Goal: Find specific page/section: Find specific page/section

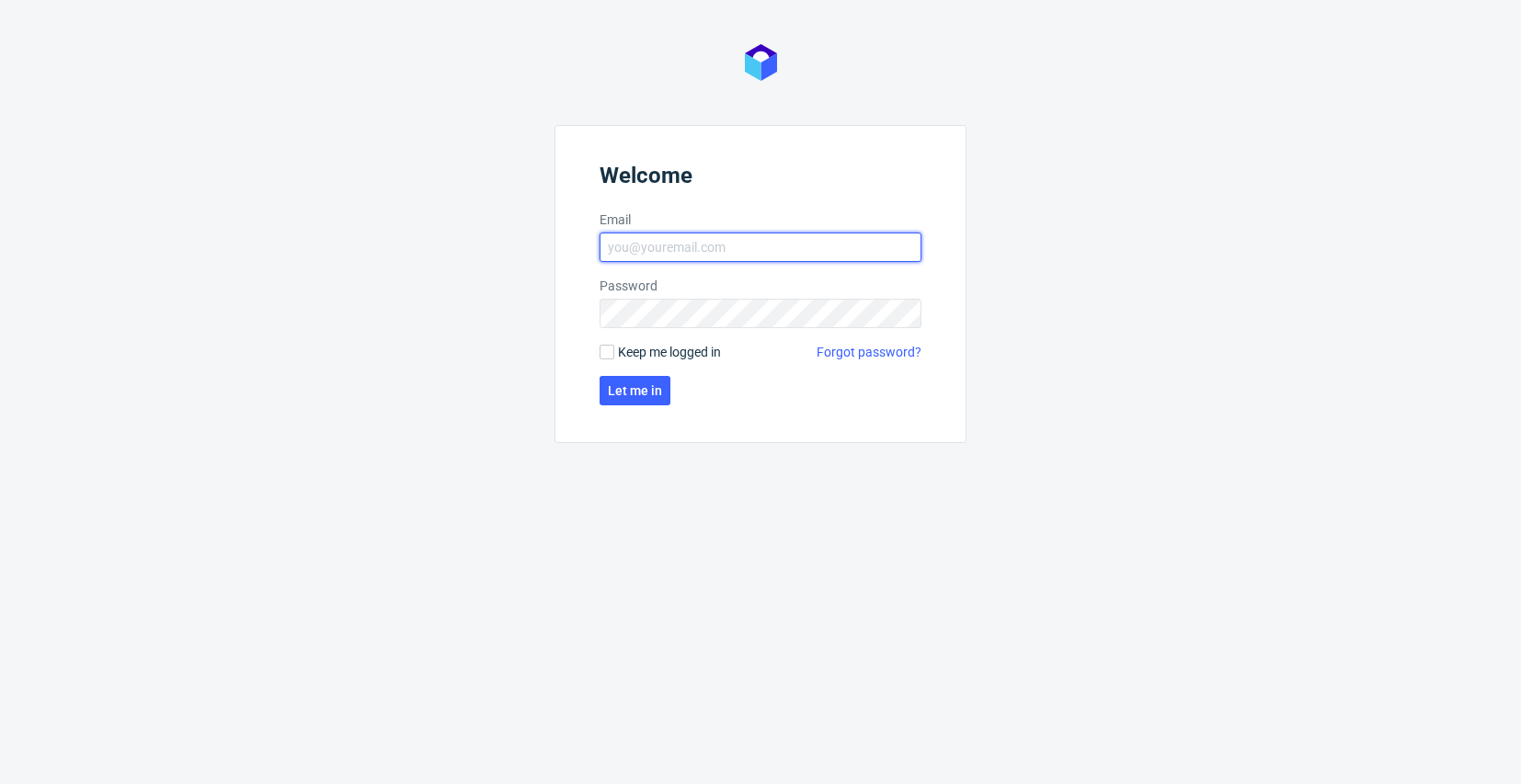
type input "[EMAIL_ADDRESS][DOMAIN_NAME]"
click at [633, 400] on button "Let me in" at bounding box center [635, 391] width 71 height 29
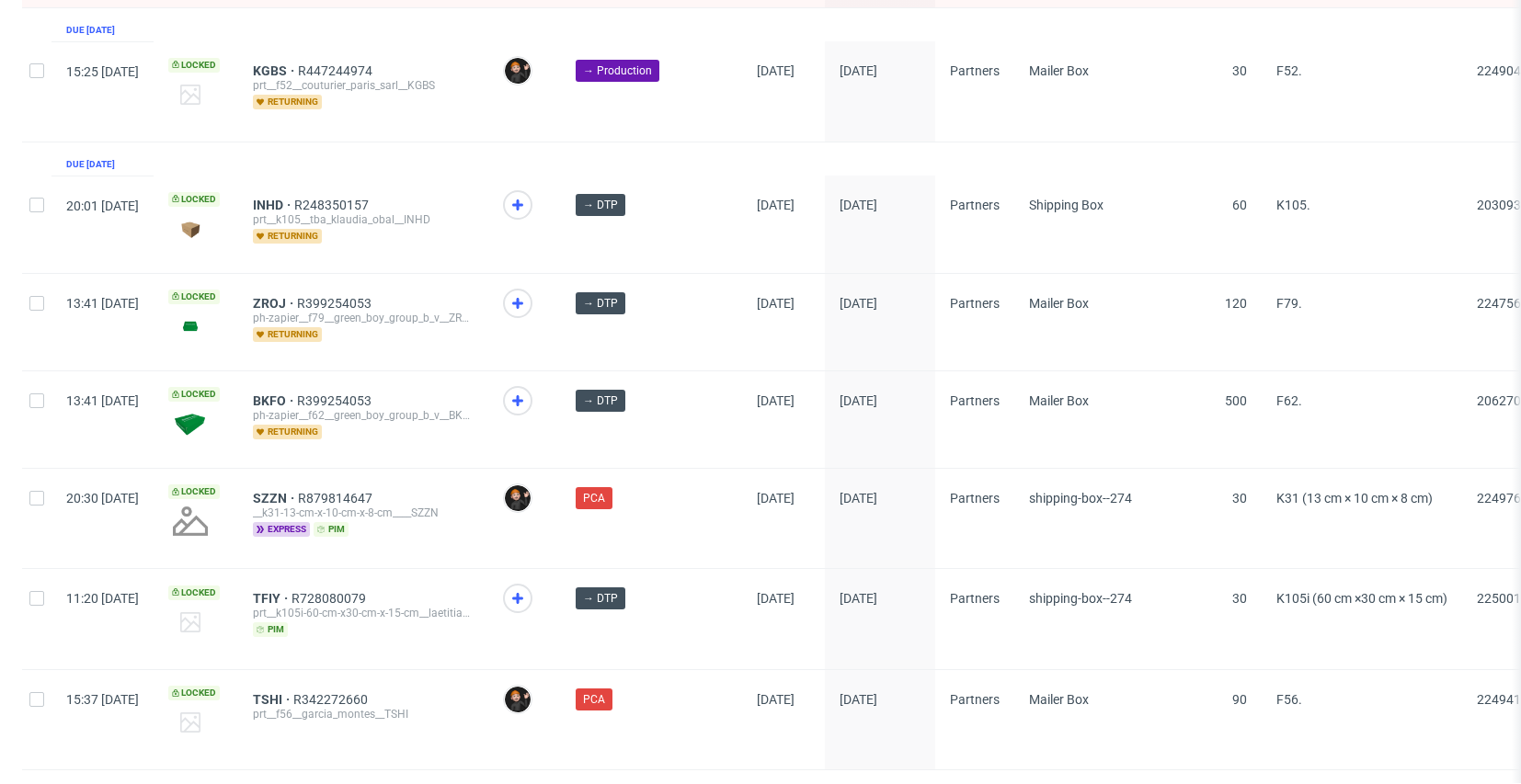
scroll to position [2756, 0]
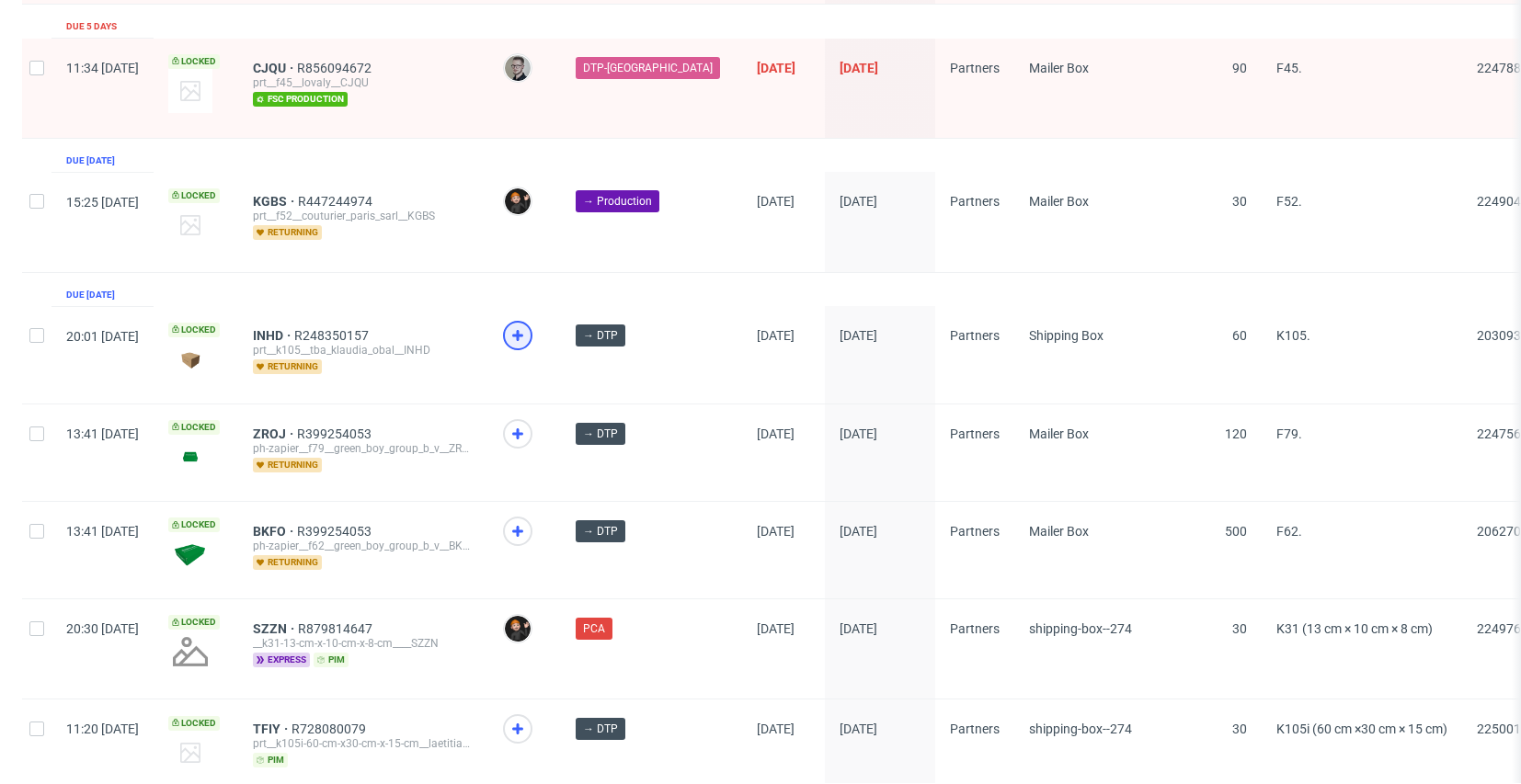
click at [529, 324] on icon at bounding box center [517, 335] width 22 height 22
click at [533, 419] on div at bounding box center [517, 434] width 29 height 29
click at [546, 517] on span at bounding box center [524, 547] width 44 height 60
click at [533, 517] on div at bounding box center [517, 532] width 29 height 29
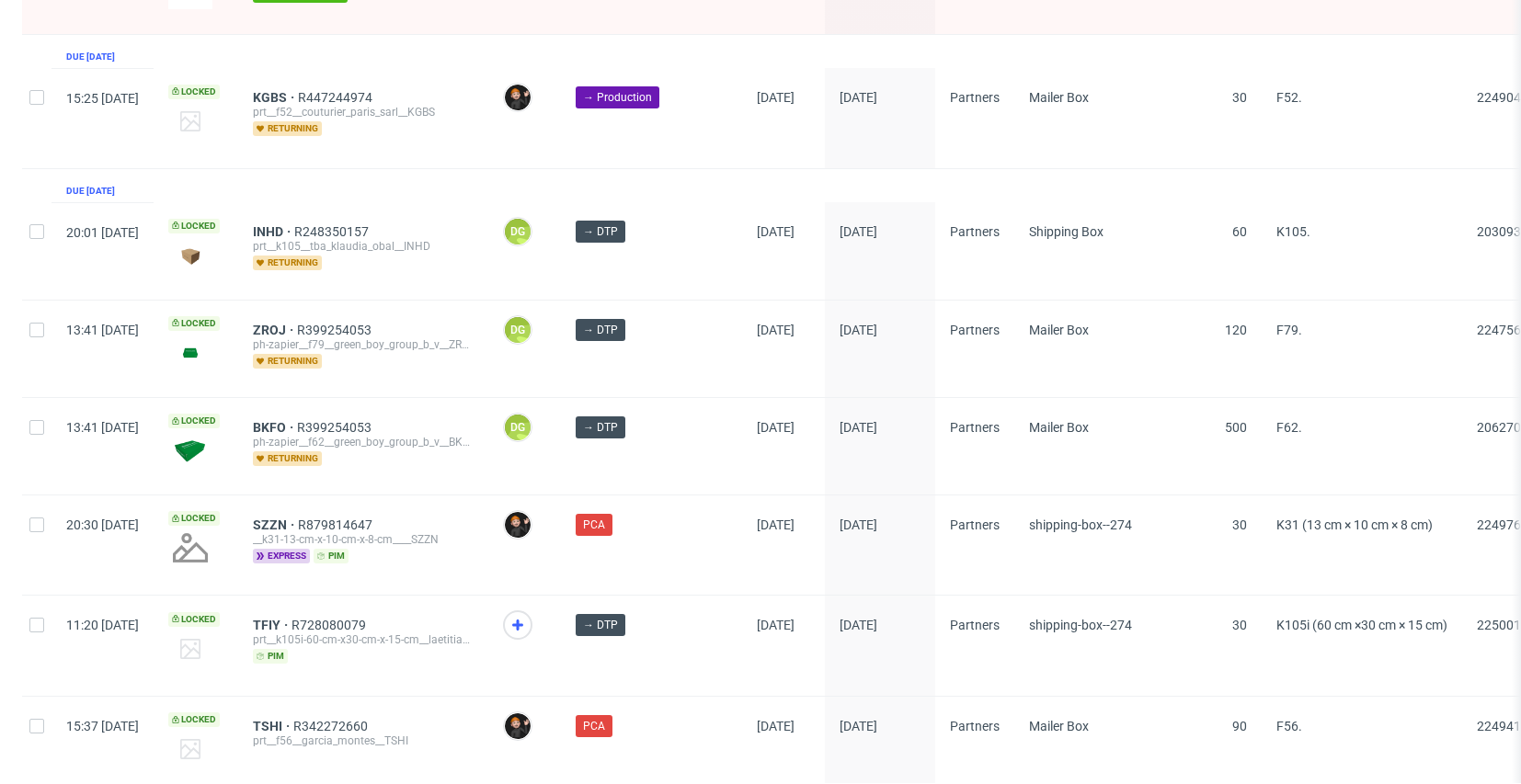
scroll to position [2984, 0]
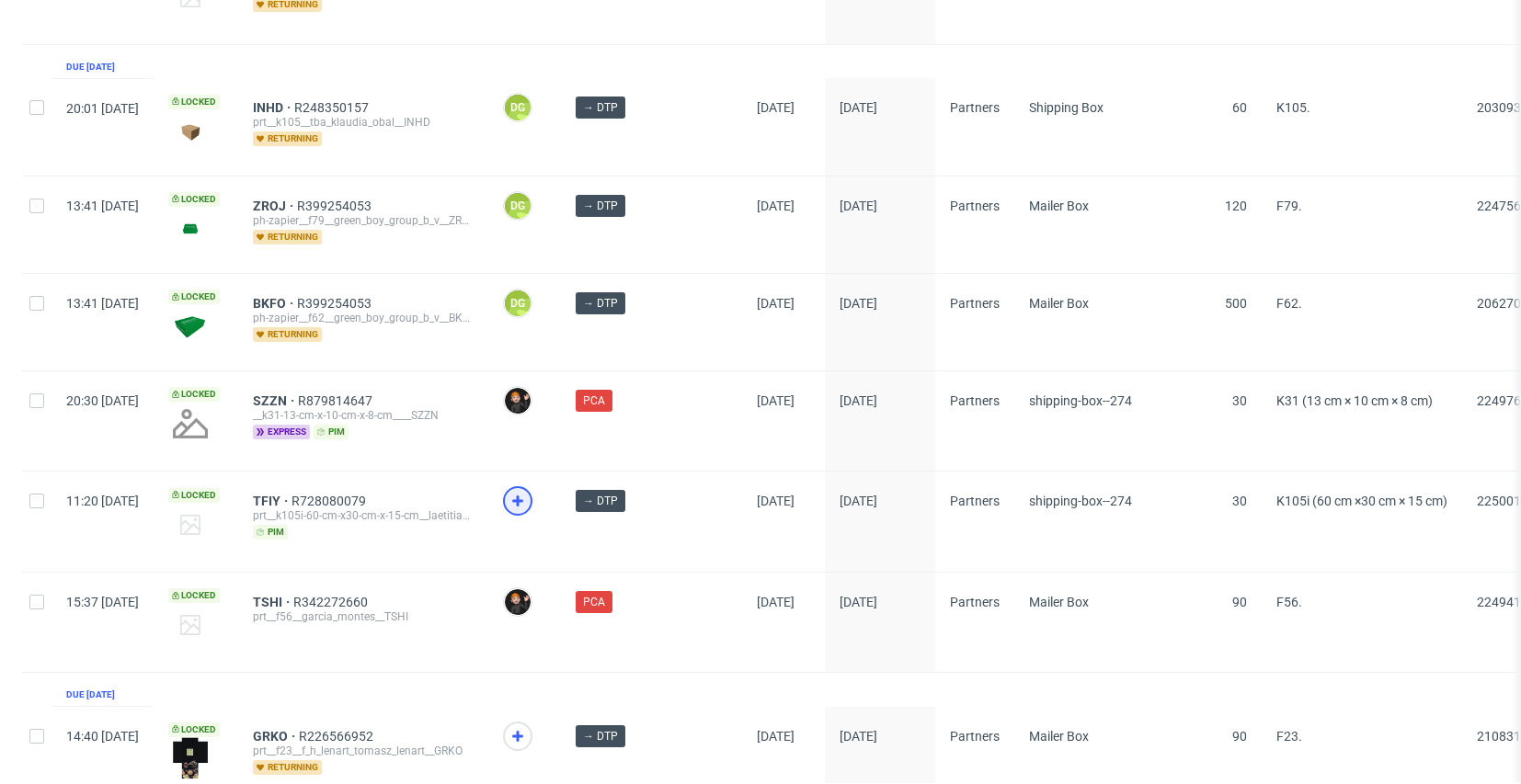
click at [523, 496] on use at bounding box center [517, 501] width 11 height 11
click at [529, 726] on icon at bounding box center [517, 736] width 22 height 22
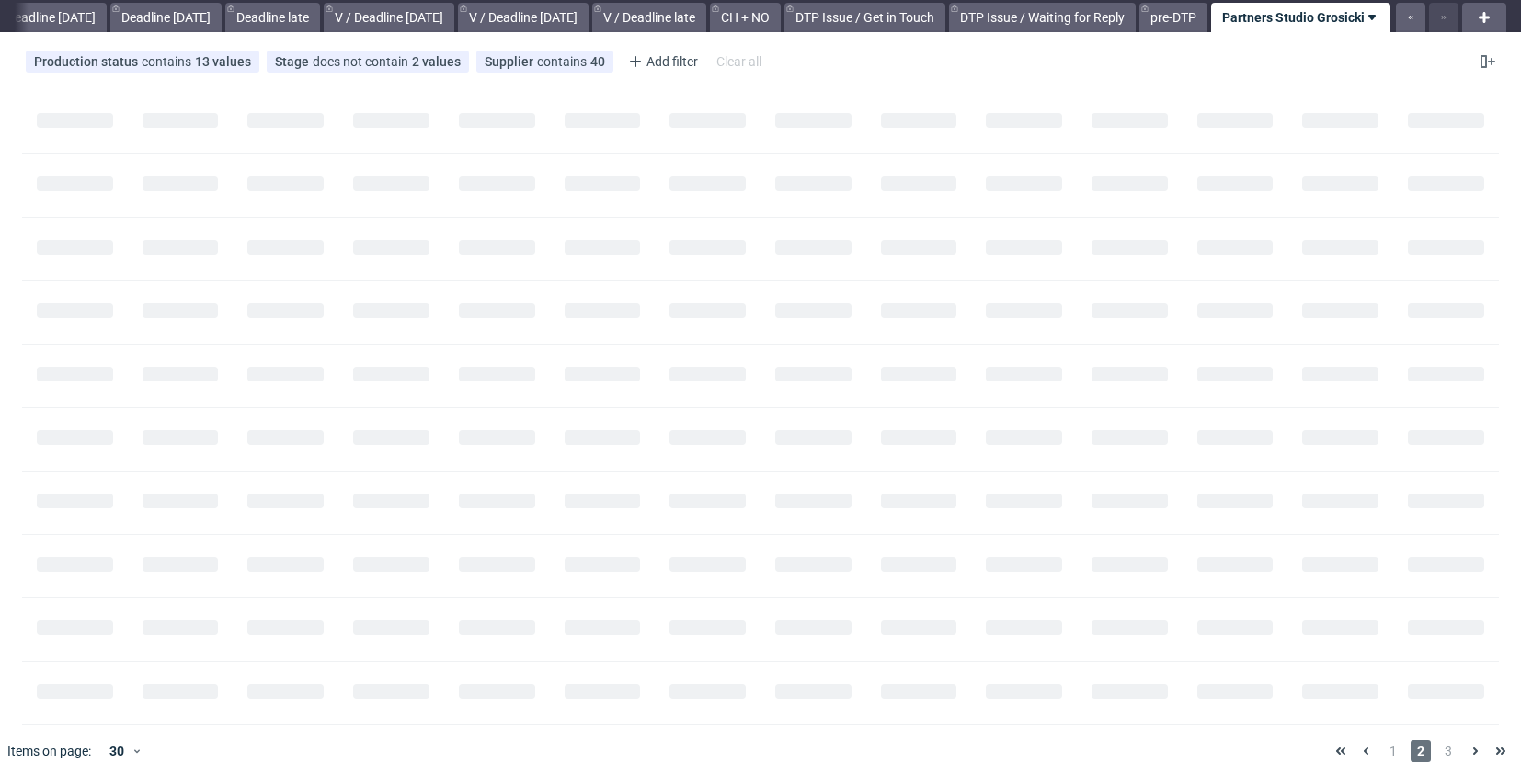
scroll to position [0, 2019]
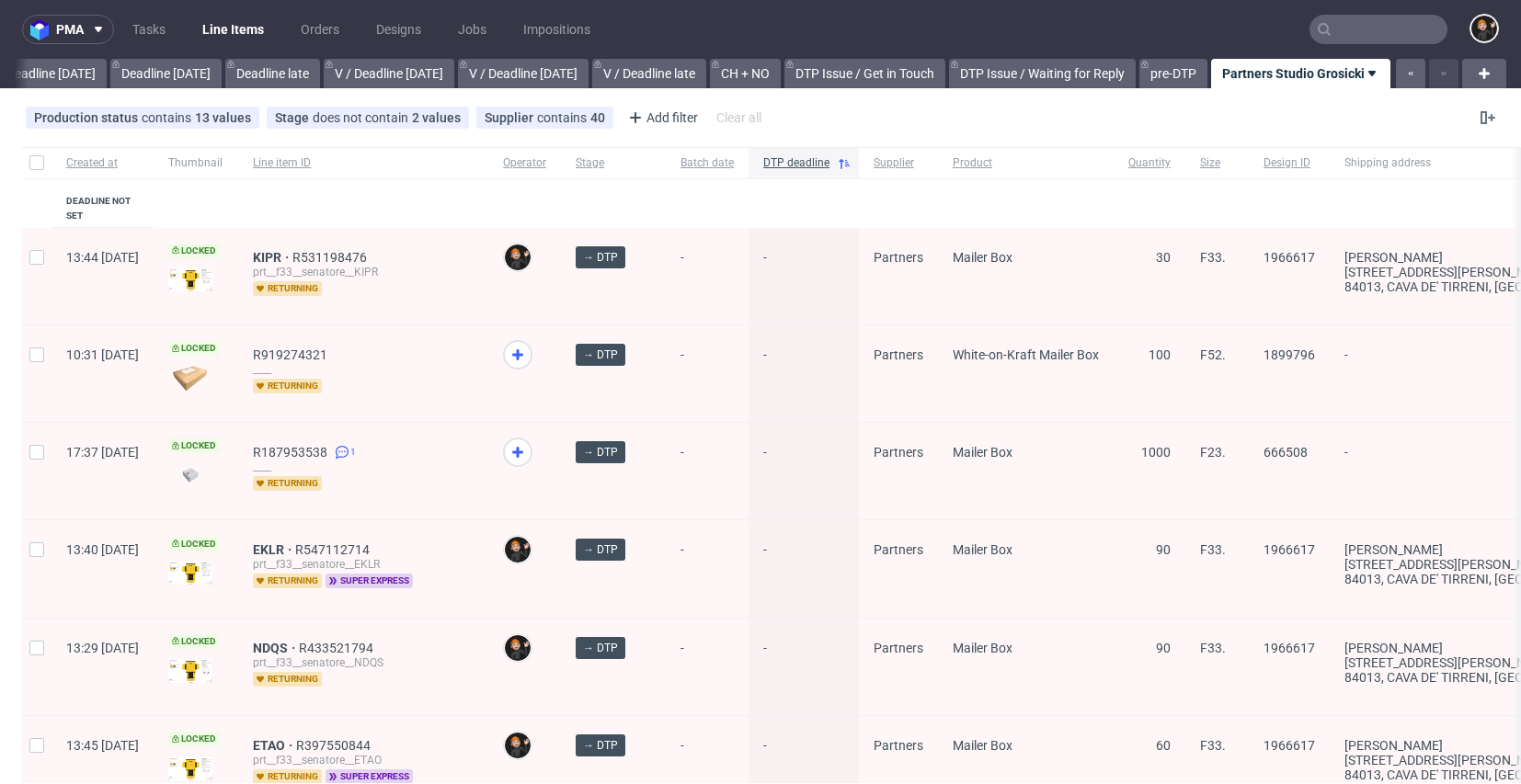
click at [1414, 12] on nav "pma Tasks Line Items Orders Designs Jobs Impositions" at bounding box center [760, 29] width 1521 height 59
click at [1389, 25] on input "text" at bounding box center [1378, 29] width 138 height 29
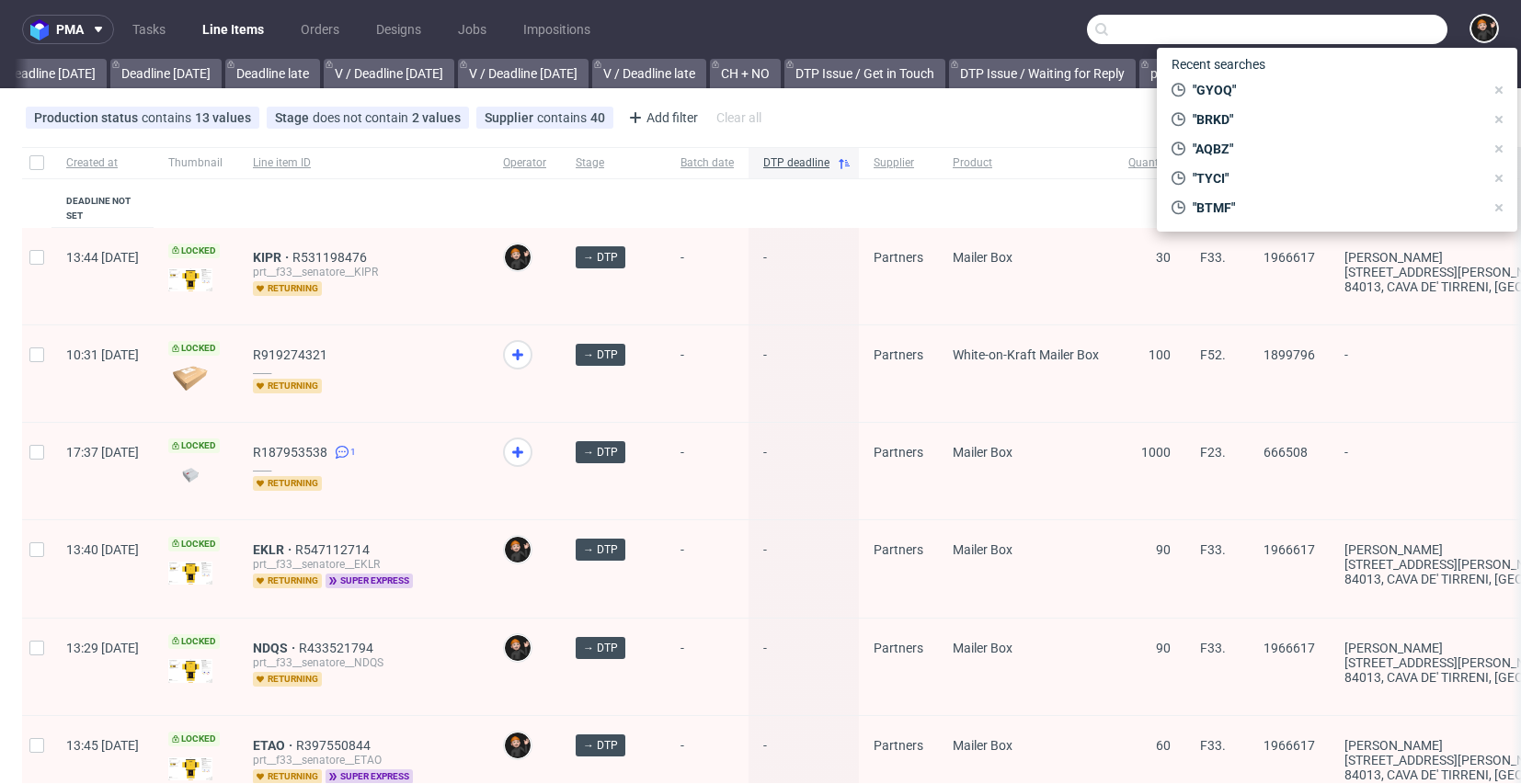
paste input "XJUH"
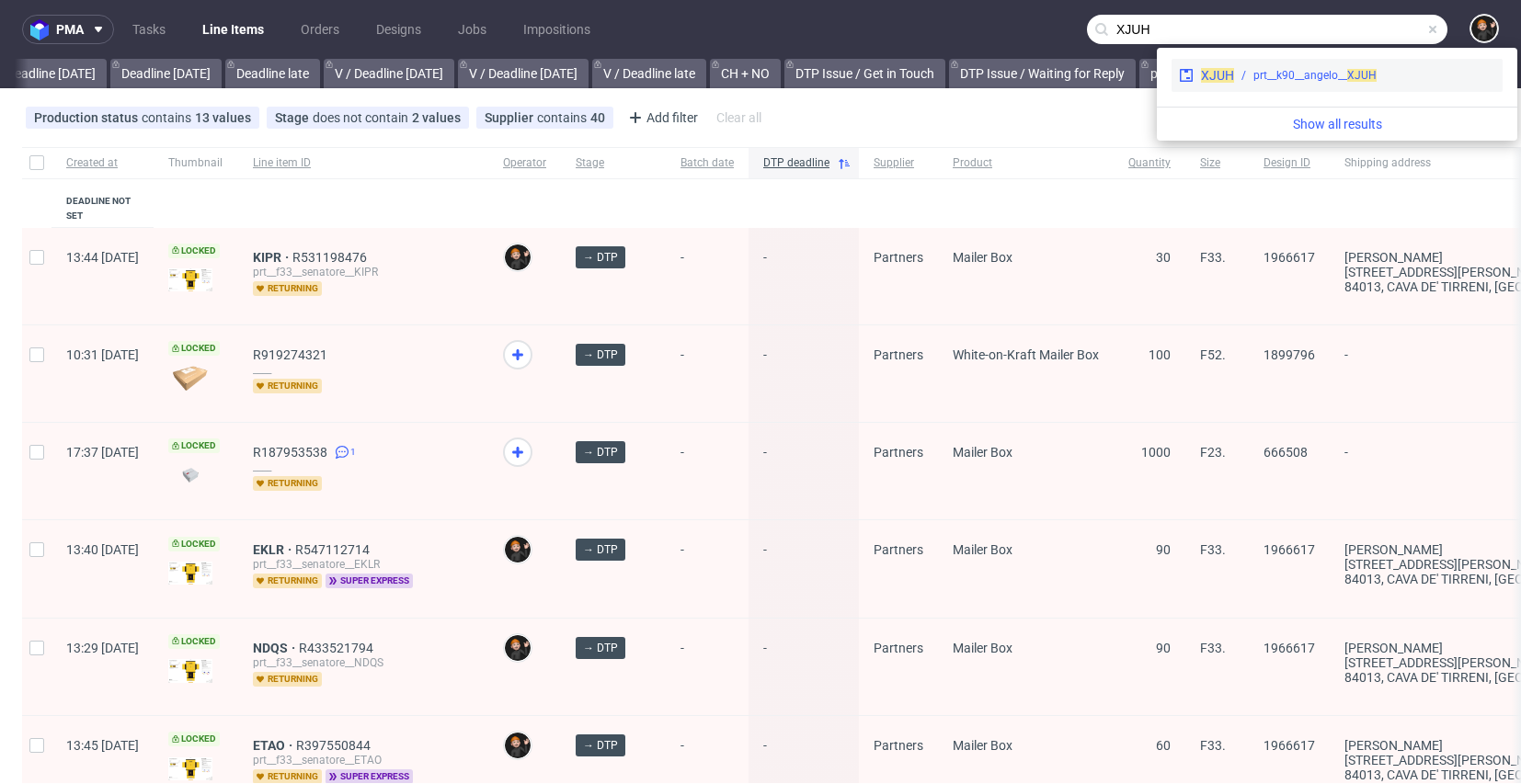
type input "XJUH"
click at [1267, 75] on div "prt__k90__angelo__ XJUH" at bounding box center [1315, 75] width 123 height 16
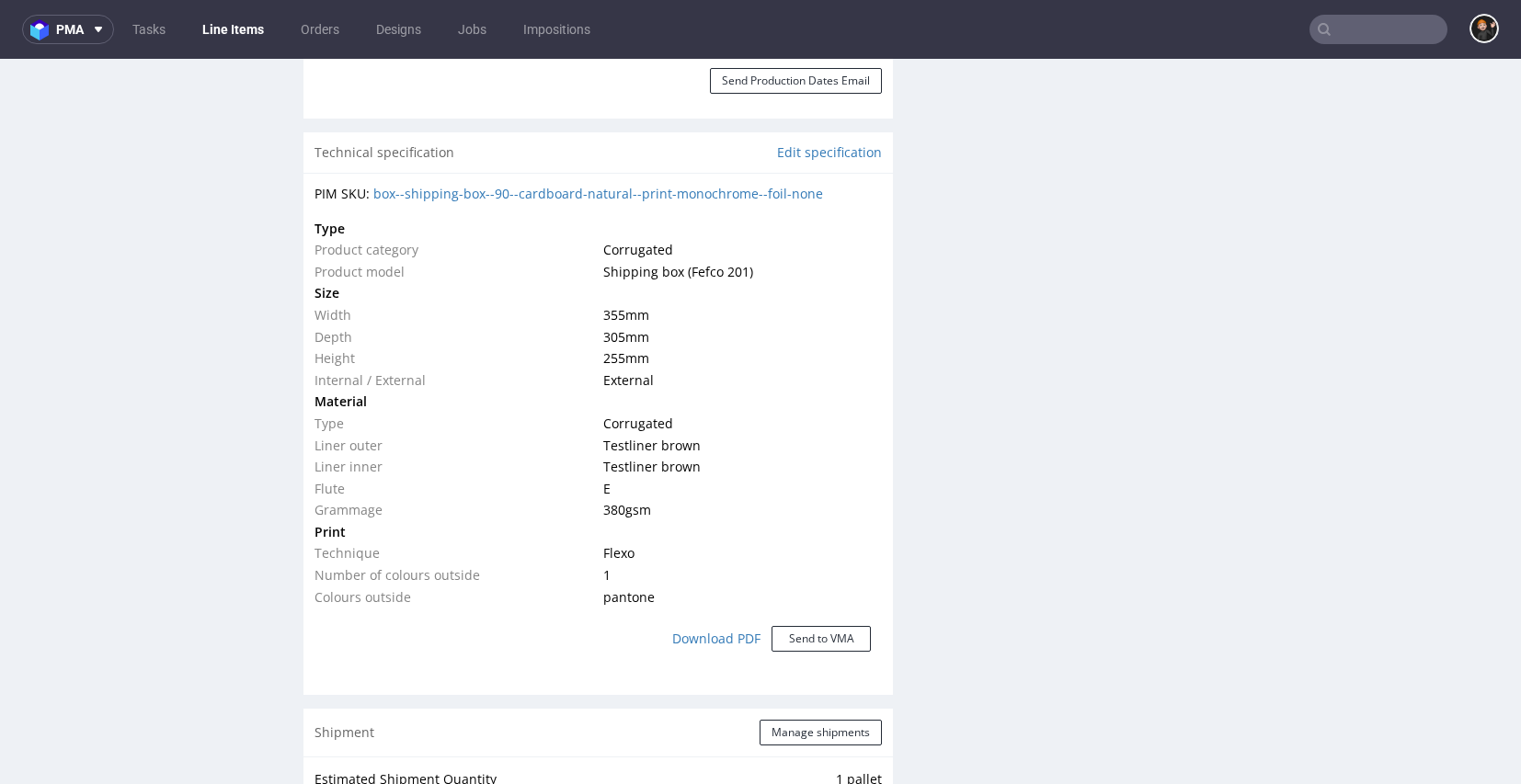
scroll to position [42, 0]
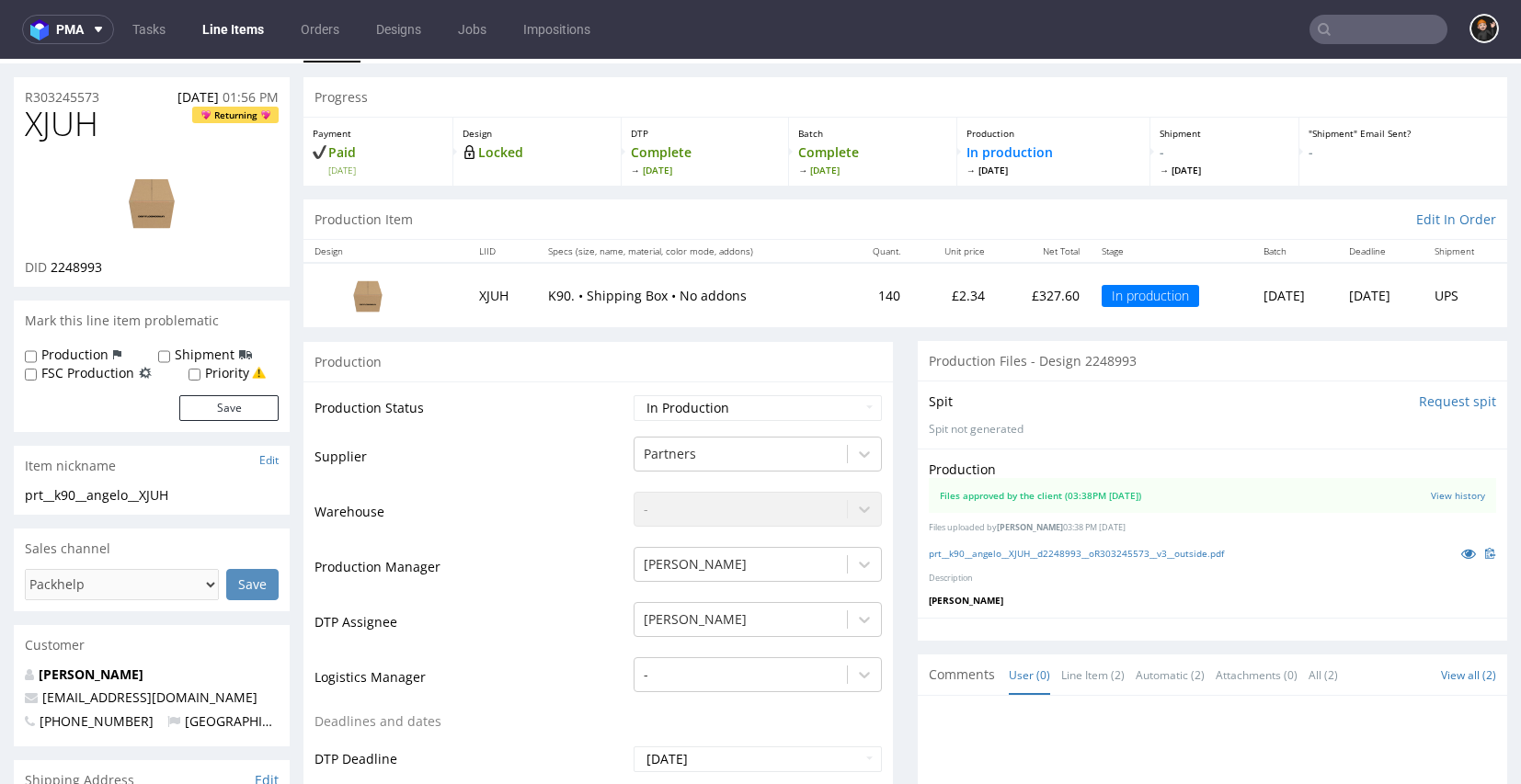
click at [1372, 34] on input "text" at bounding box center [1378, 29] width 138 height 29
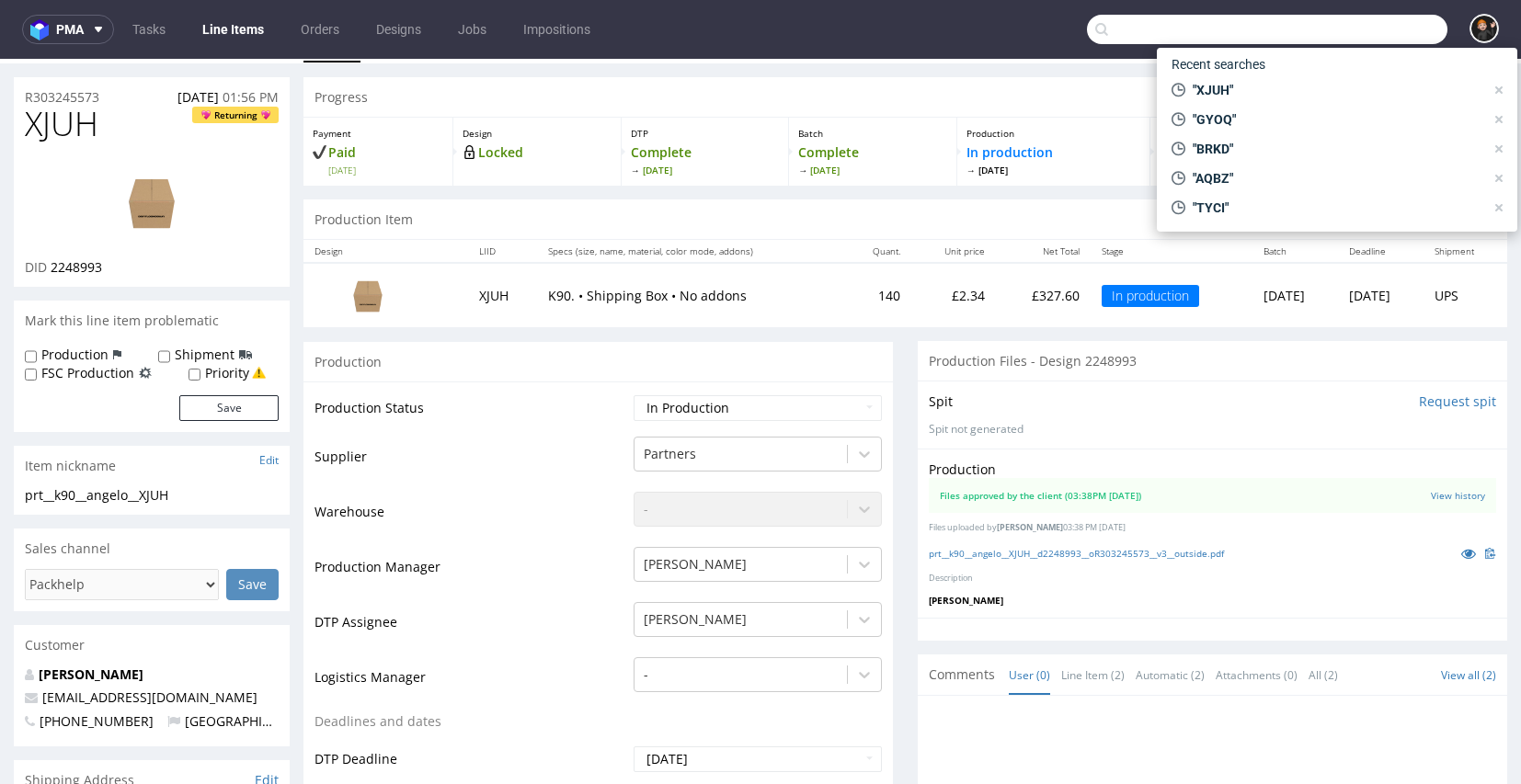
paste input "QLHI"
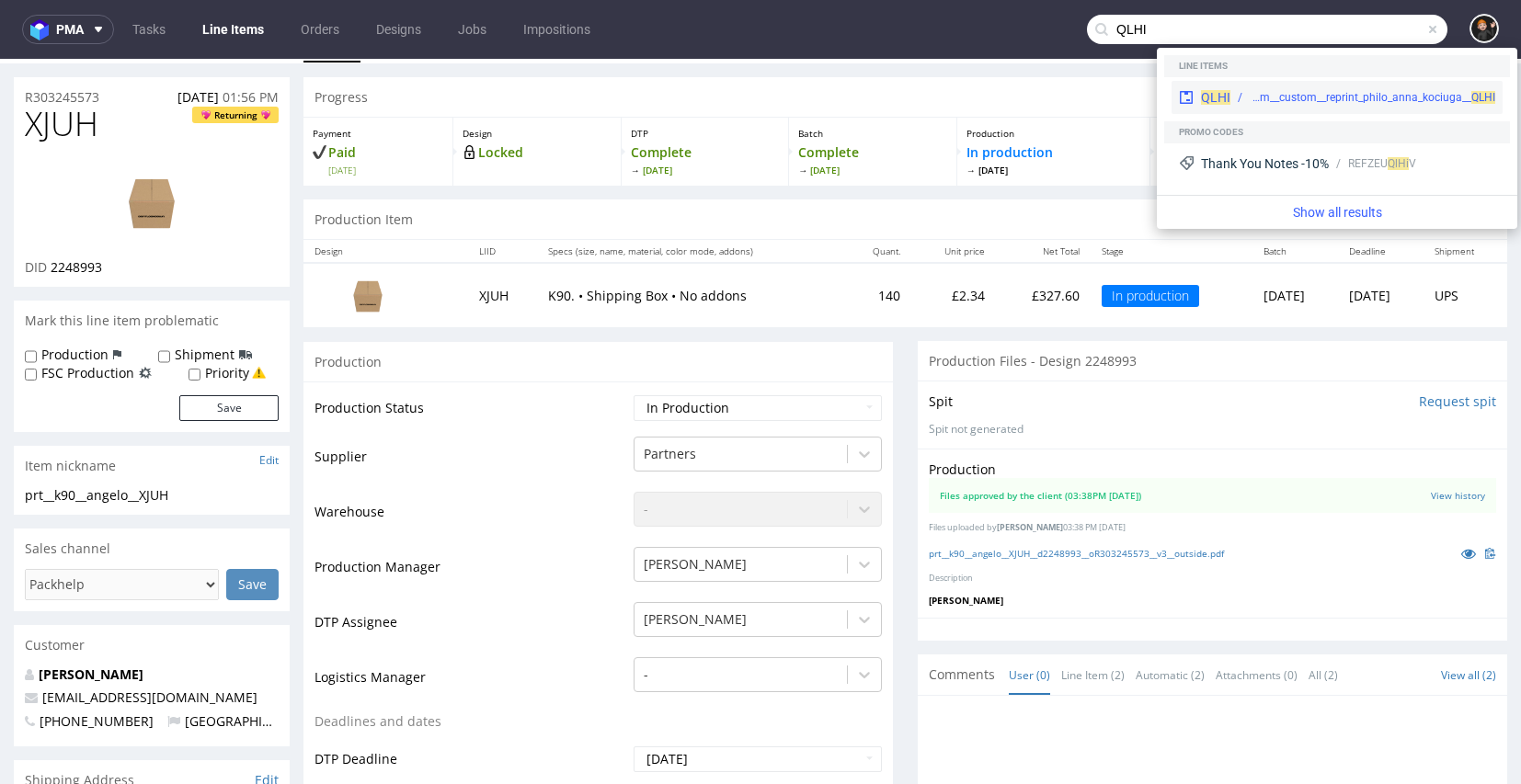
type input "QLHI"
click at [1239, 94] on div "custom__custom__reprint_philo_anna_kociuga__ QLHI" at bounding box center [1363, 97] width 265 height 16
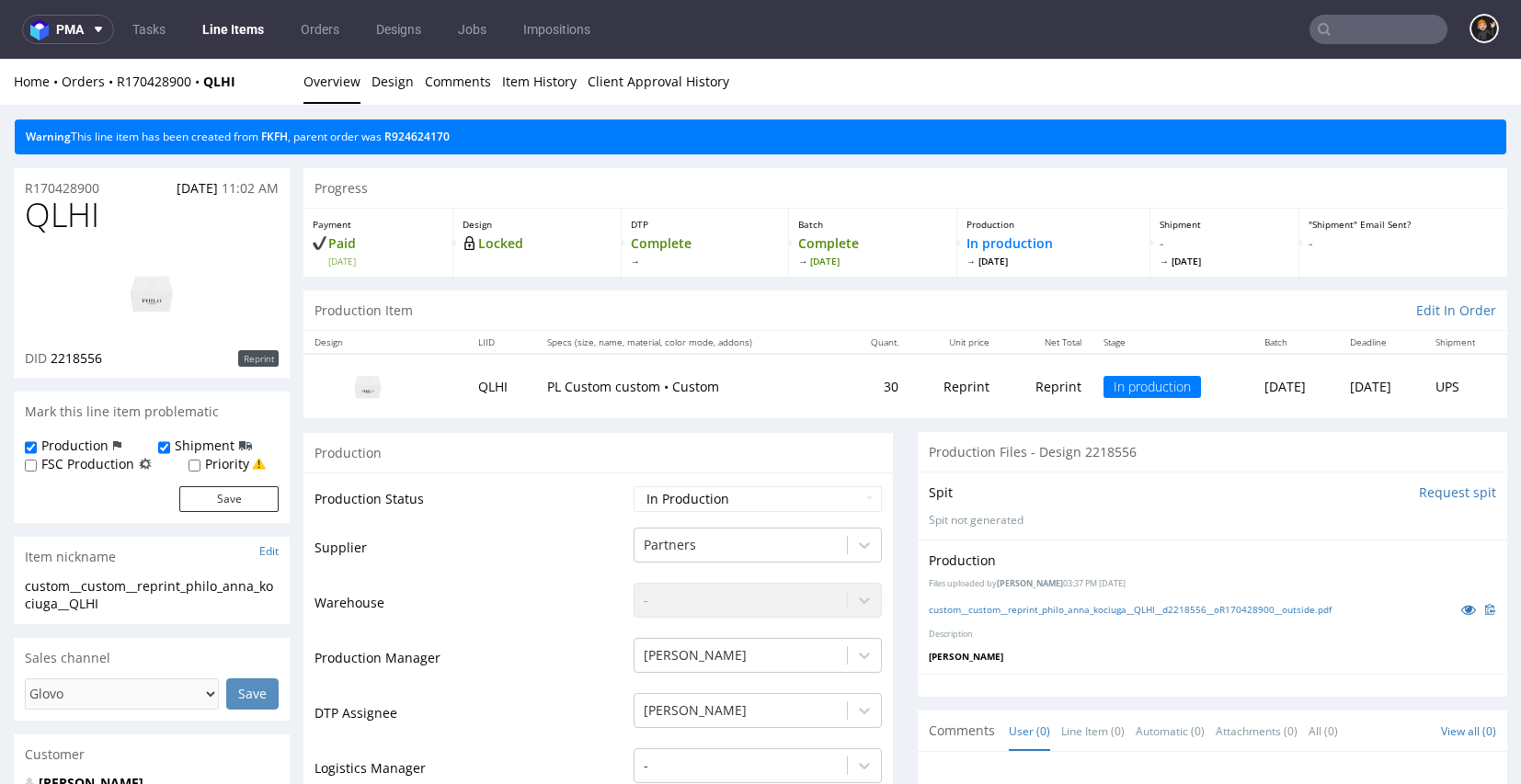
click at [258, 27] on link "Line Items" at bounding box center [233, 29] width 83 height 29
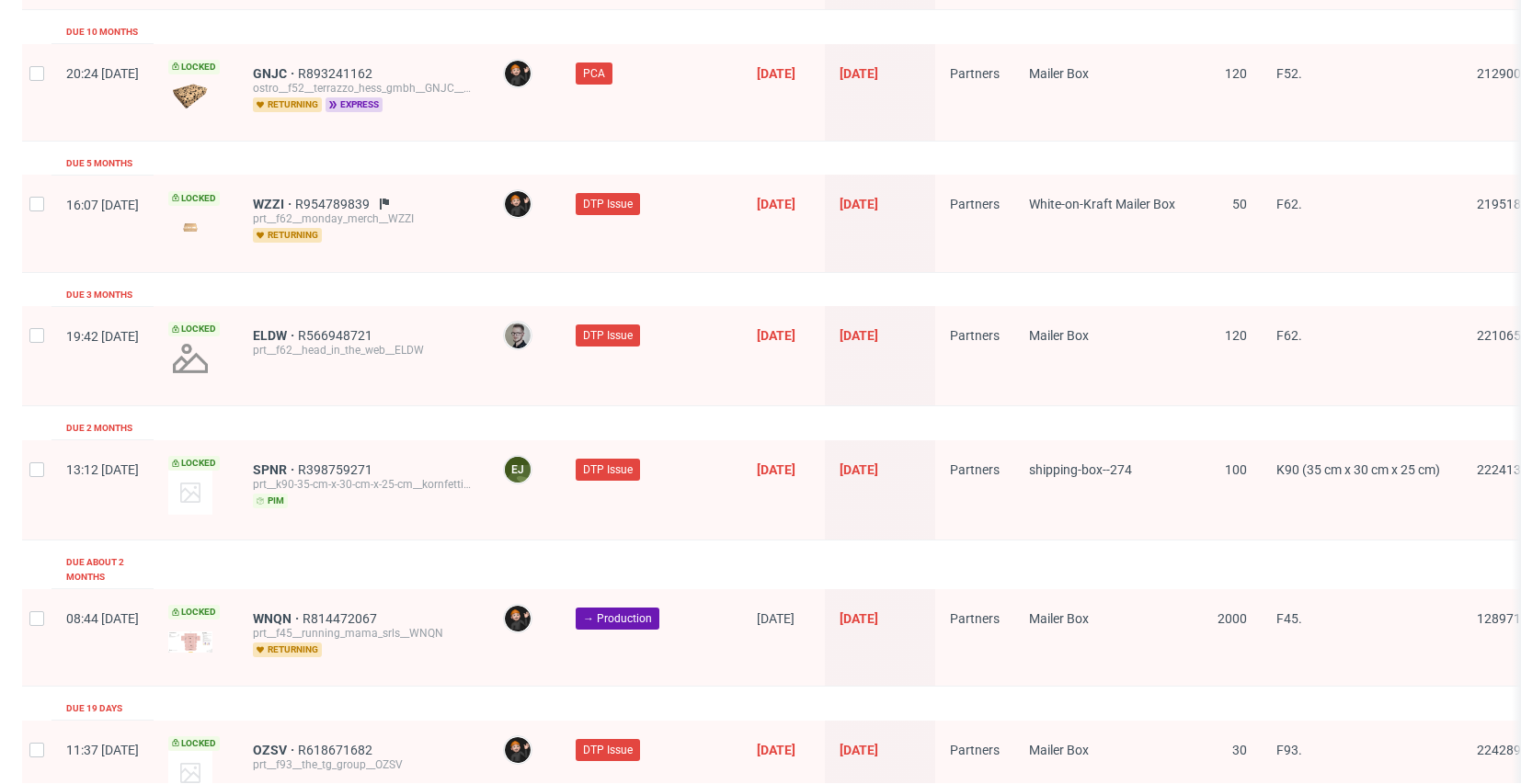
scroll to position [2612, 0]
